Goal: Register for event/course

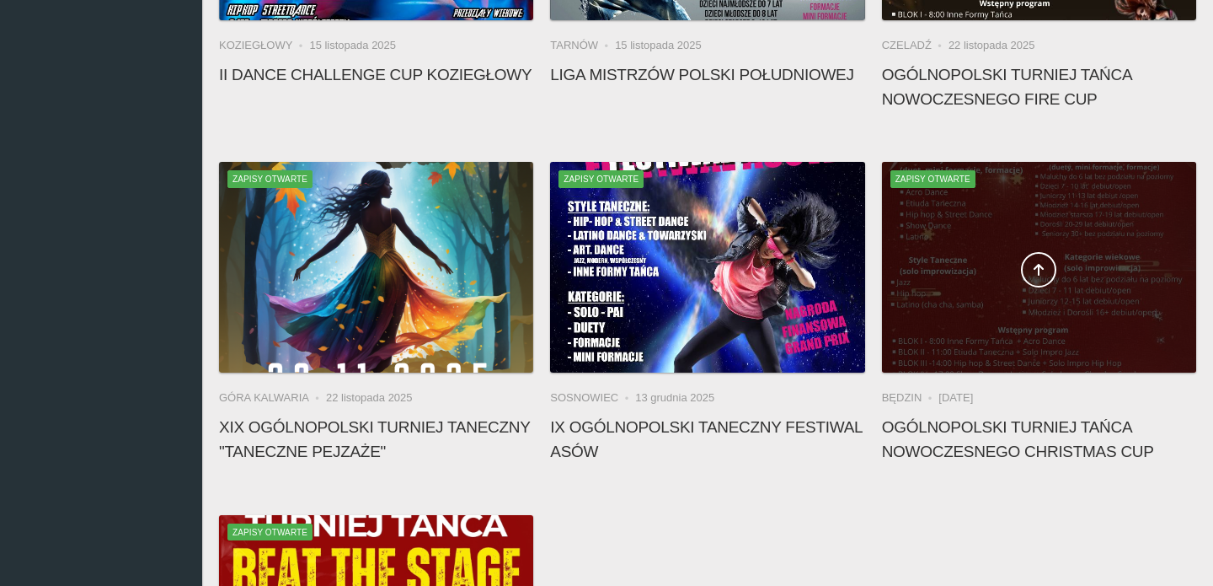
scroll to position [730, 0]
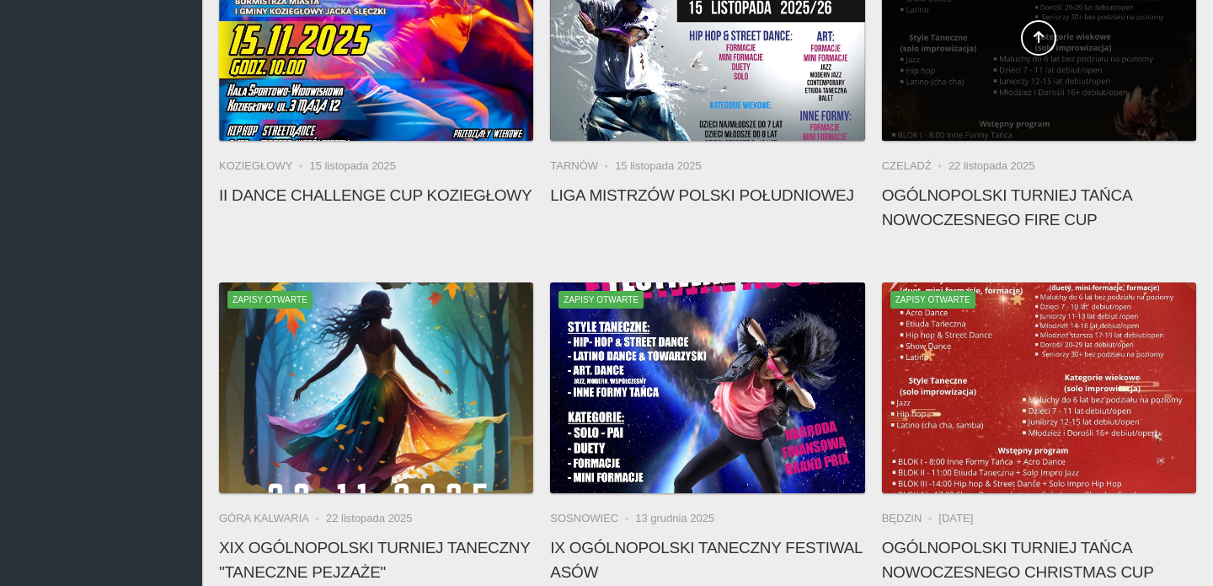
click at [973, 61] on div at bounding box center [1039, 35] width 314 height 211
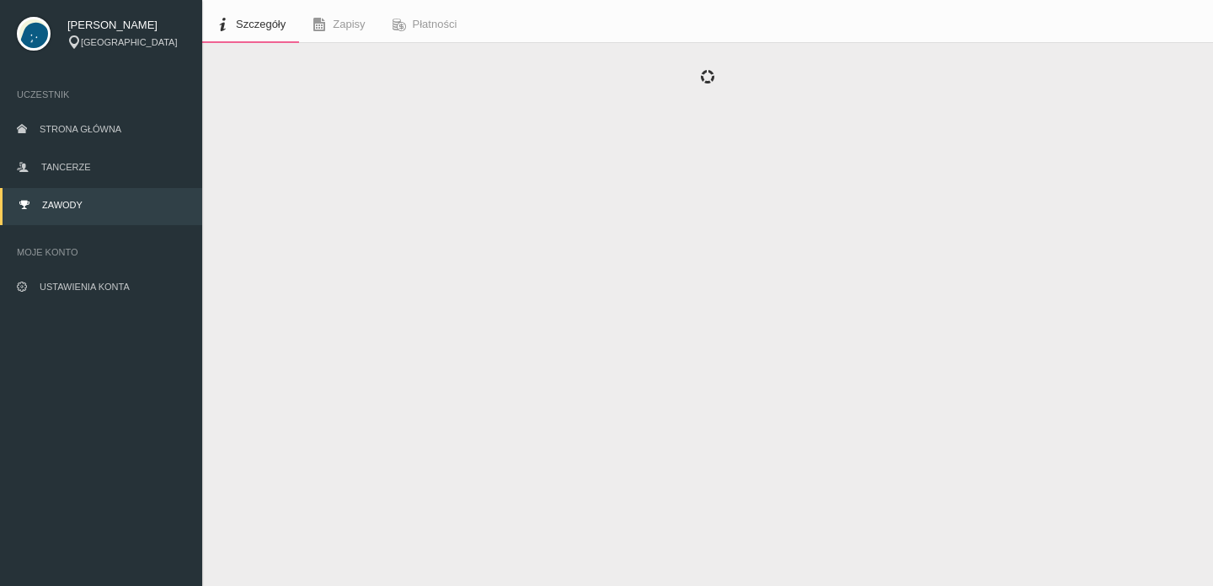
scroll to position [42, 0]
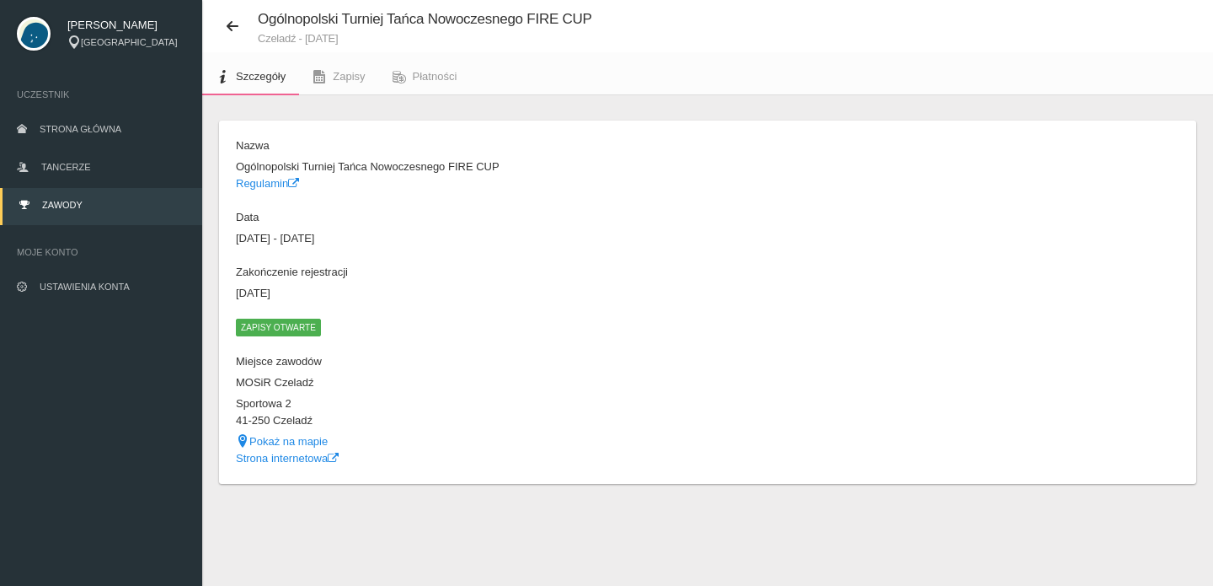
click at [293, 447] on dd "Pokaż na mapie" at bounding box center [467, 441] width 463 height 17
click at [286, 438] on link "Pokaż na mapie" at bounding box center [282, 441] width 92 height 13
click at [308, 441] on link "Pokaż na mapie" at bounding box center [282, 441] width 92 height 13
drag, startPoint x: 238, startPoint y: 376, endPoint x: 346, endPoint y: 424, distance: 118.1
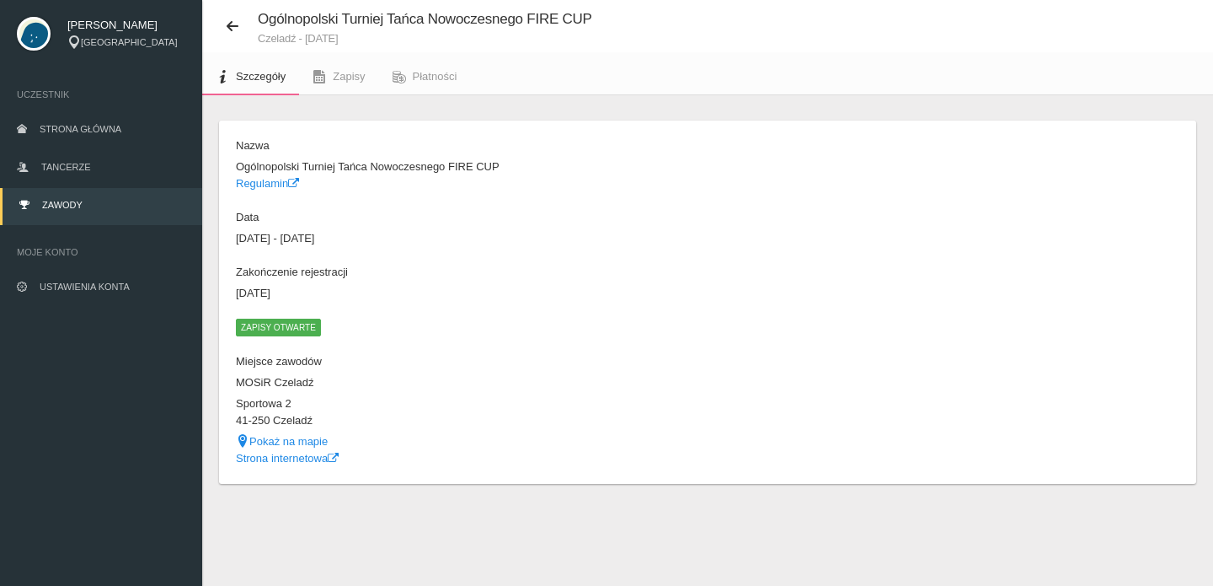
click at [346, 424] on dl "Nazwa Ogólnopolski Turniej Tańca Nowoczesnego FIRE CUP Regulamin Data 22 listop…" at bounding box center [467, 301] width 463 height 329
copy dl "MOSiR Czeladź Sportowa 2 41-250 Czeladź"
click at [418, 294] on dd "07 listopada 2025" at bounding box center [467, 293] width 463 height 17
click at [284, 184] on link "Regulamin" at bounding box center [267, 183] width 63 height 13
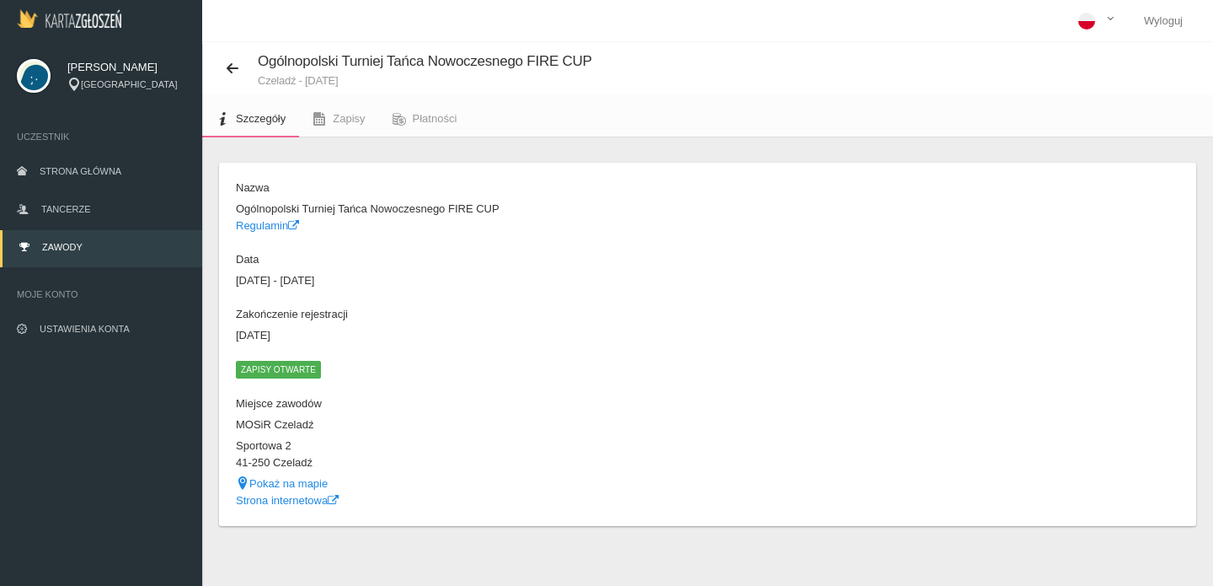
scroll to position [0, 0]
